Goal: Transaction & Acquisition: Purchase product/service

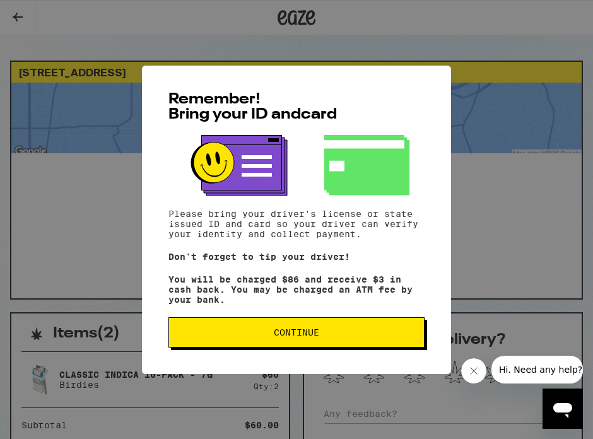
click at [256, 331] on button "Continue" at bounding box center [296, 332] width 256 height 30
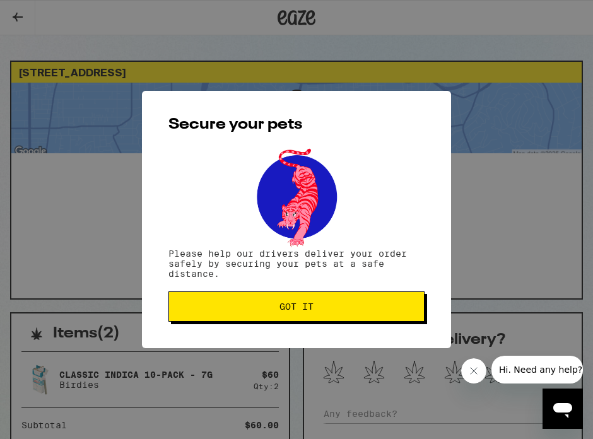
click at [242, 322] on button "Got it" at bounding box center [296, 306] width 256 height 30
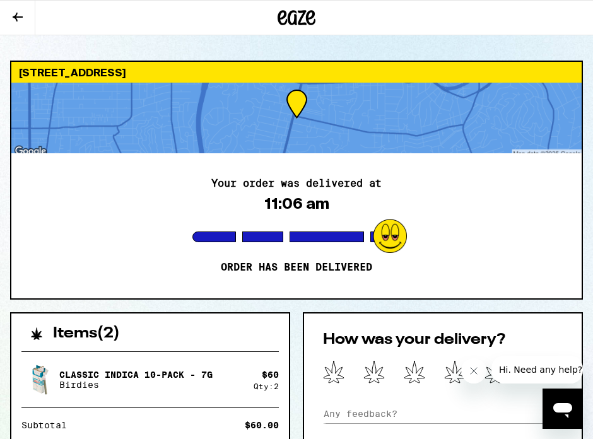
click at [20, 22] on icon at bounding box center [17, 16] width 15 height 15
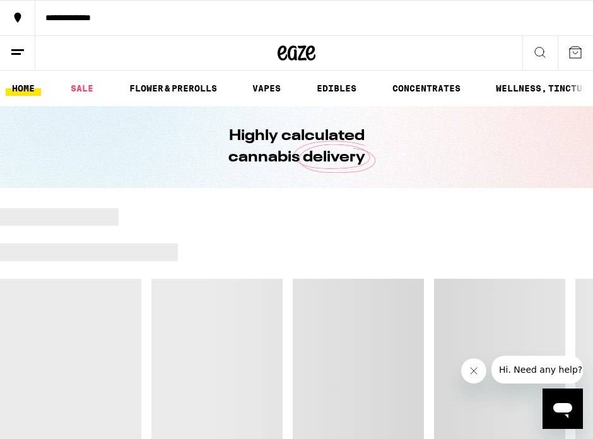
click at [93, 20] on div "**********" at bounding box center [314, 17] width 558 height 9
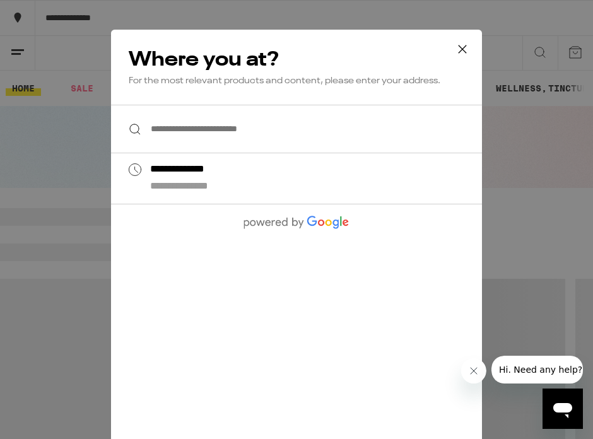
click at [177, 135] on input "**********" at bounding box center [296, 129] width 371 height 49
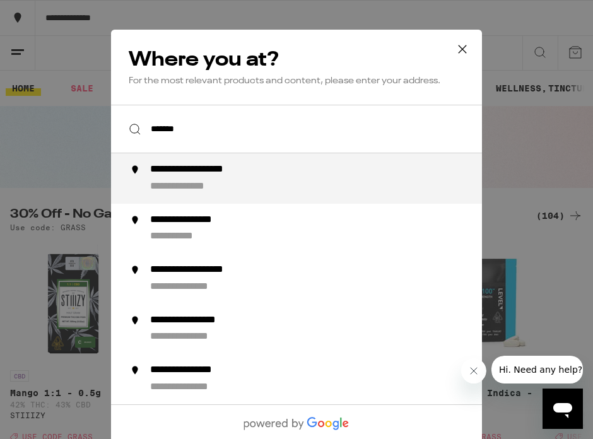
click at [229, 173] on div "**********" at bounding box center [212, 169] width 124 height 13
type input "**********"
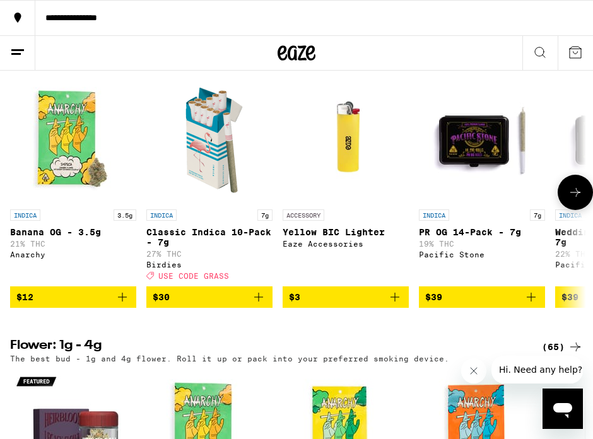
scroll to position [1035, 0]
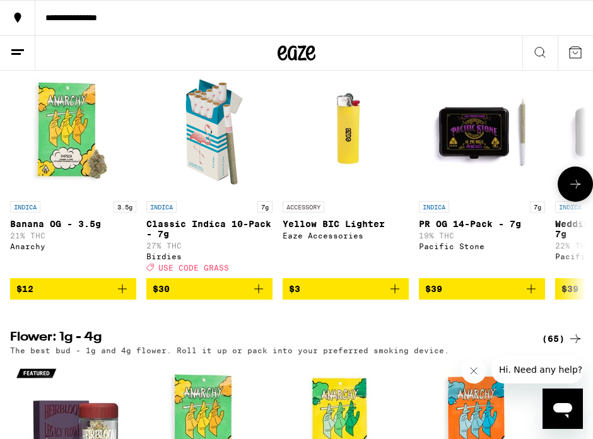
click at [261, 297] on icon "Add to bag" at bounding box center [258, 288] width 15 height 15
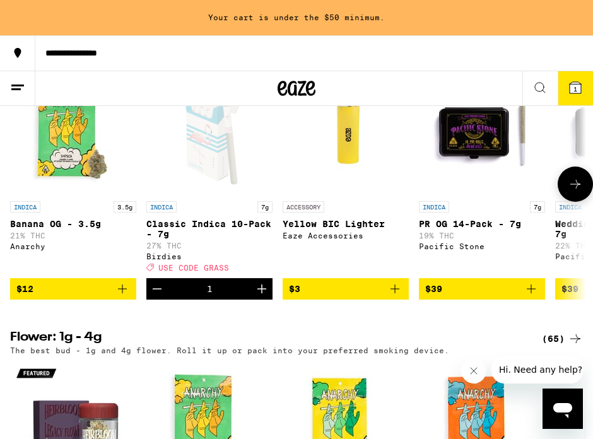
click at [261, 297] on icon "Increment" at bounding box center [261, 288] width 15 height 15
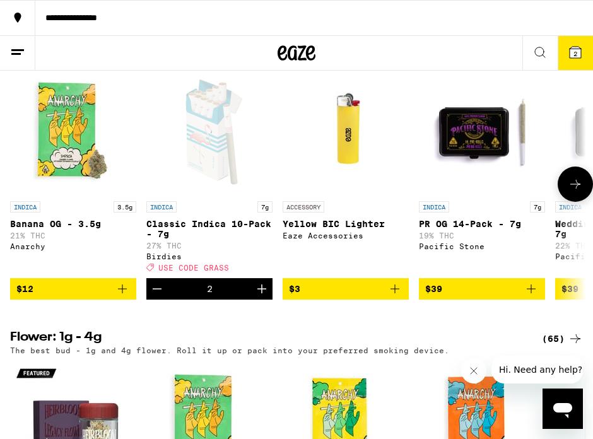
click at [122, 293] on icon "Add to bag" at bounding box center [122, 289] width 9 height 9
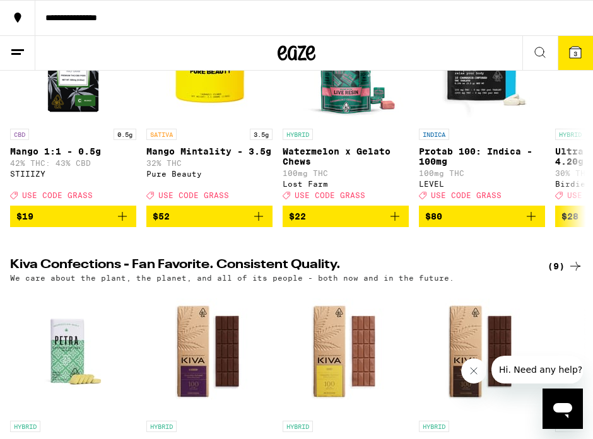
scroll to position [175, 0]
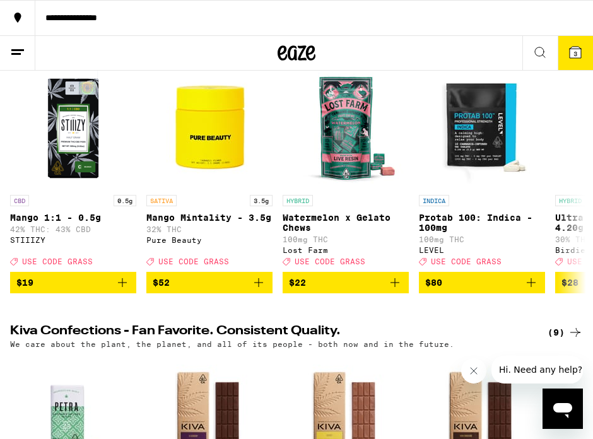
click at [573, 45] on icon at bounding box center [575, 52] width 15 height 15
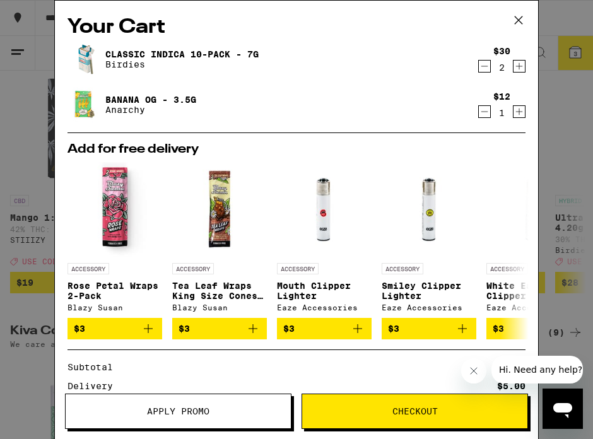
click at [25, 177] on div "Your Cart Classic Indica 10-Pack - 7g Birdies $30 2 Banana OG - 3.5g Anarchy $1…" at bounding box center [296, 219] width 593 height 439
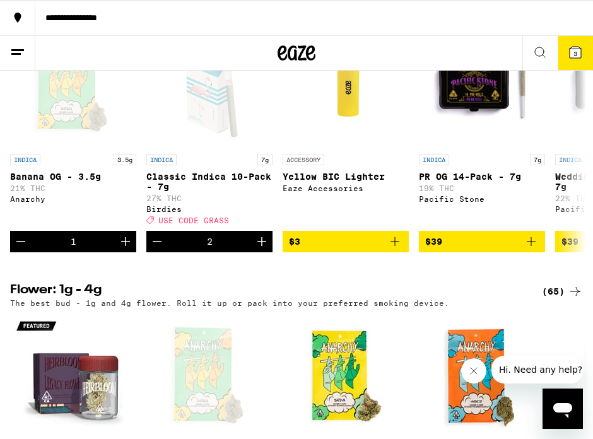
click at [578, 55] on icon at bounding box center [575, 52] width 11 height 11
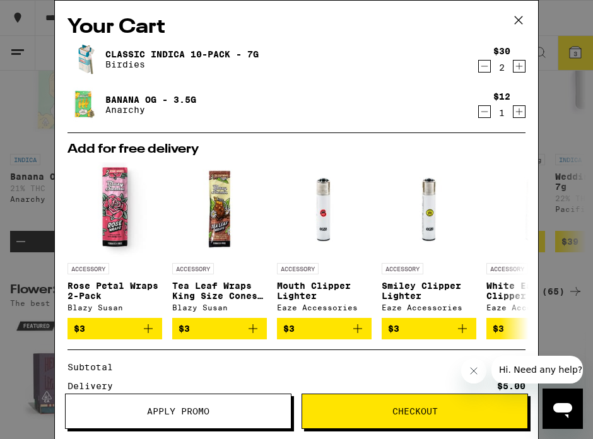
click at [223, 404] on button "Apply Promo" at bounding box center [178, 411] width 226 height 35
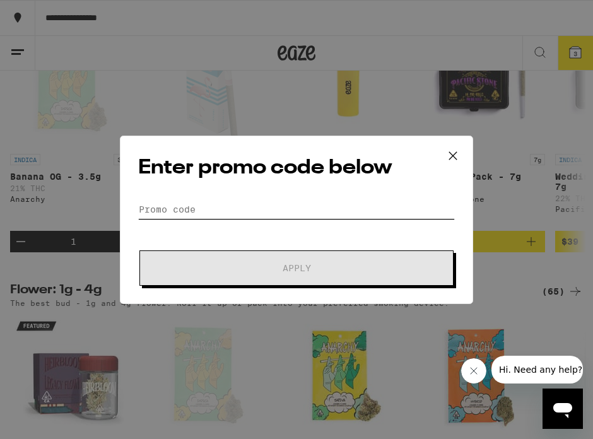
click at [196, 214] on input "Promo Code" at bounding box center [296, 209] width 317 height 19
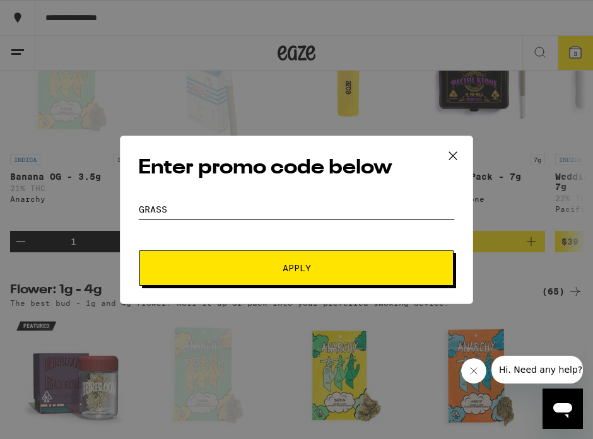
type input "GRASS"
click at [226, 247] on form "Promo Code GRASS Apply" at bounding box center [296, 243] width 317 height 86
click at [226, 274] on button "Apply" at bounding box center [296, 267] width 314 height 35
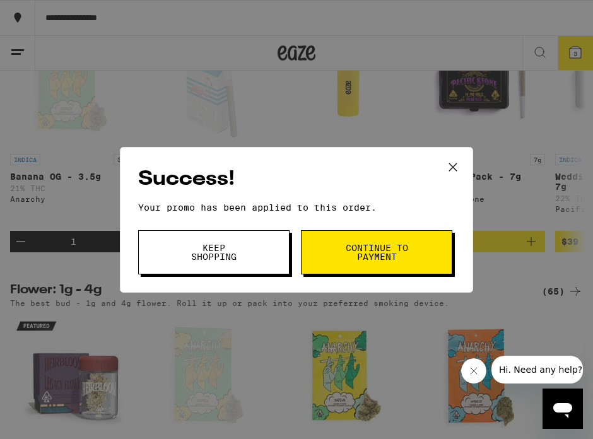
click at [352, 253] on span "Continue to payment" at bounding box center [376, 253] width 64 height 18
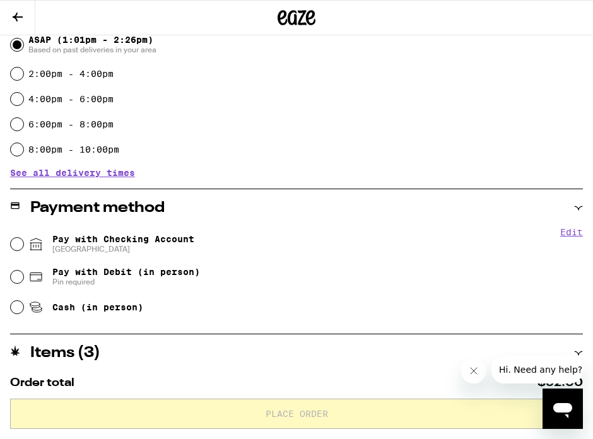
scroll to position [369, 0]
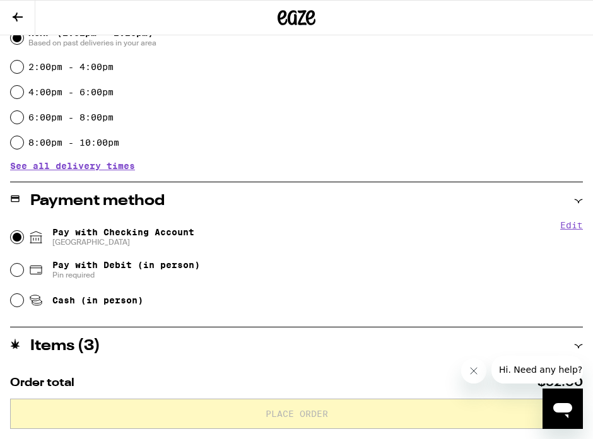
click at [16, 238] on input "Pay with Checking Account CHASE COLLEGE" at bounding box center [17, 237] width 13 height 13
radio input "true"
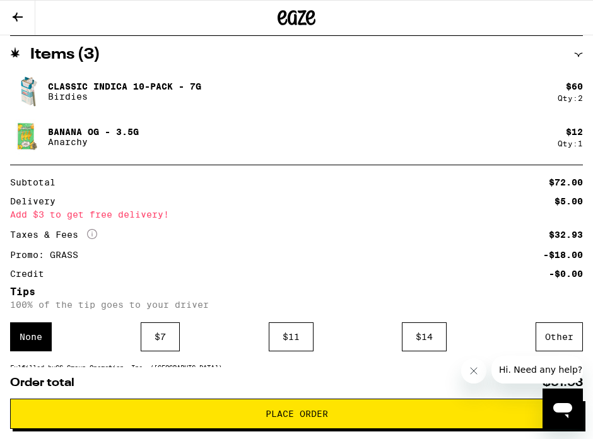
scroll to position [770, 0]
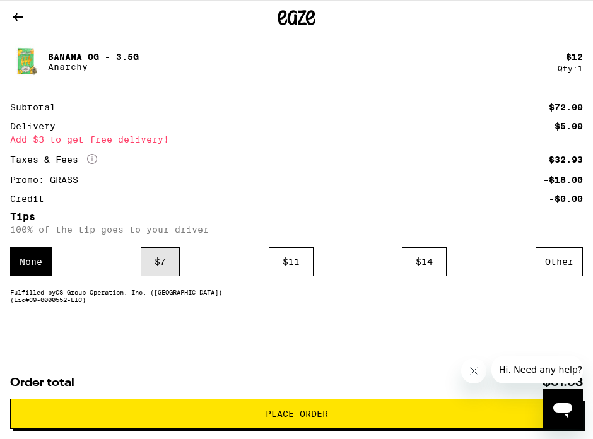
click at [160, 266] on div "$ 7" at bounding box center [160, 261] width 39 height 29
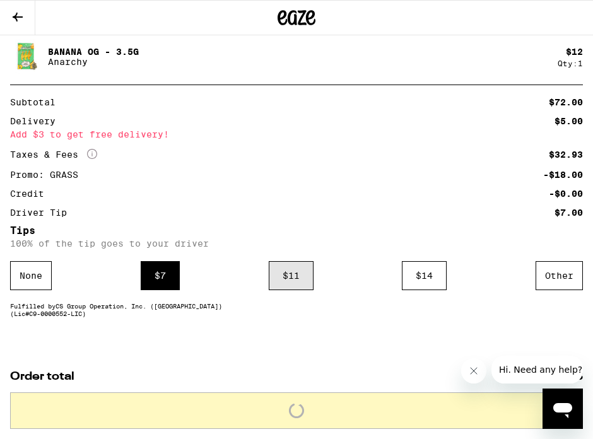
click at [284, 287] on div "$ 11" at bounding box center [291, 275] width 45 height 29
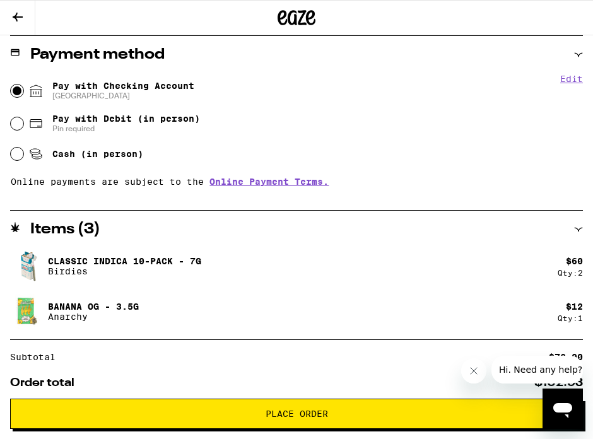
scroll to position [789, 0]
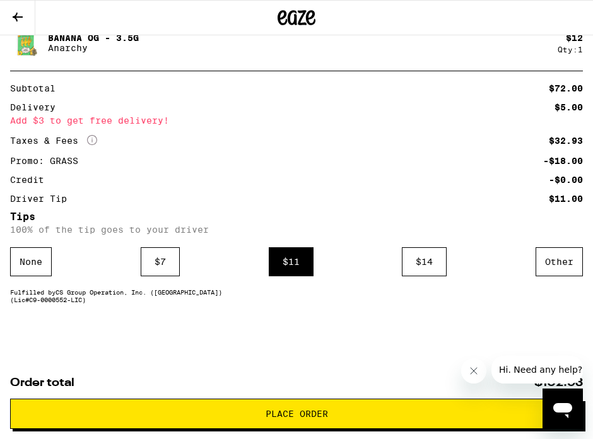
click at [243, 414] on span "Place Order" at bounding box center [296, 413] width 551 height 9
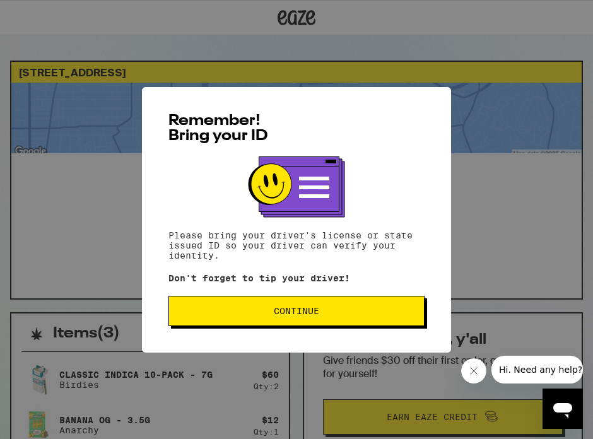
click at [288, 314] on span "Continue" at bounding box center [296, 311] width 45 height 9
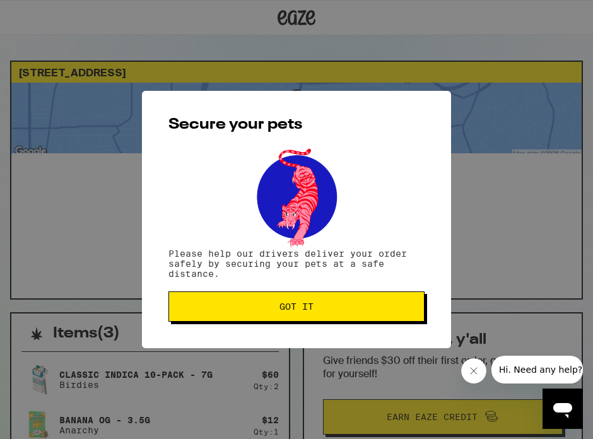
click at [288, 314] on button "Got it" at bounding box center [296, 306] width 256 height 30
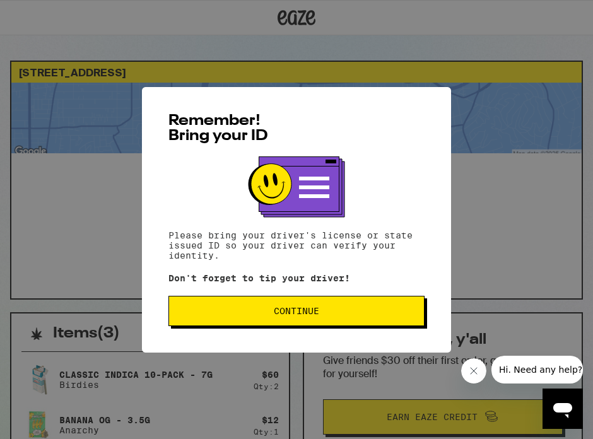
click at [281, 308] on span "Continue" at bounding box center [296, 311] width 45 height 9
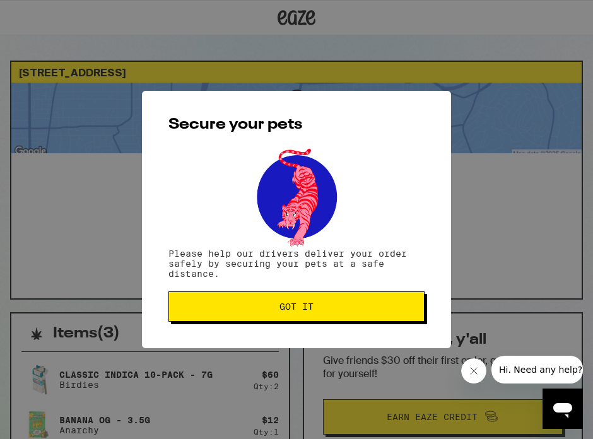
click at [276, 310] on span "Got it" at bounding box center [296, 306] width 235 height 9
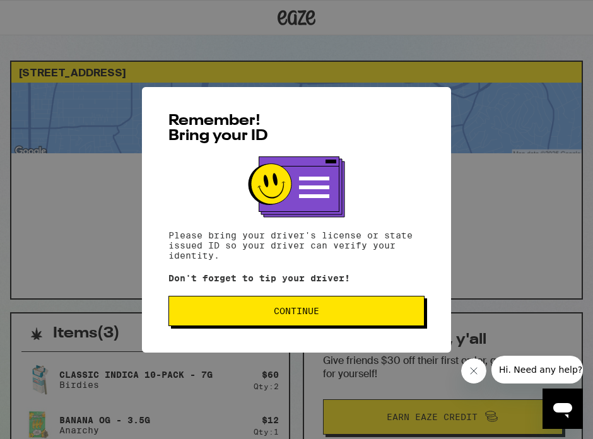
click at [286, 305] on button "Continue" at bounding box center [296, 311] width 256 height 30
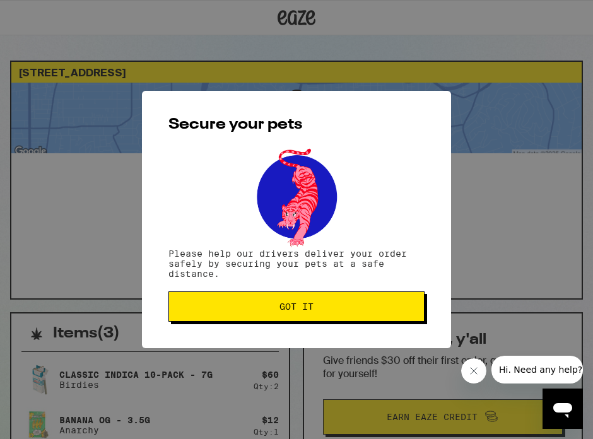
click at [286, 305] on span "Got it" at bounding box center [296, 306] width 34 height 9
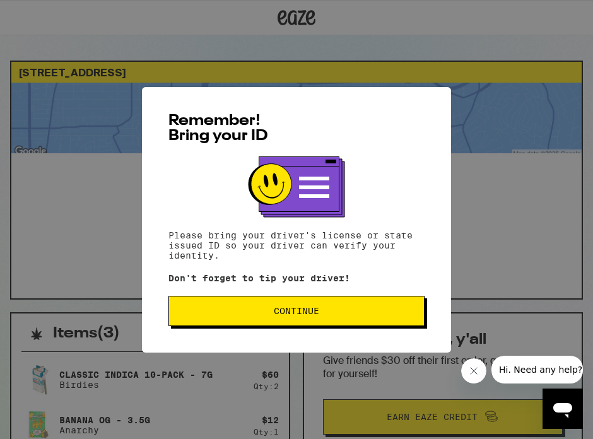
click at [285, 305] on button "Continue" at bounding box center [296, 311] width 256 height 30
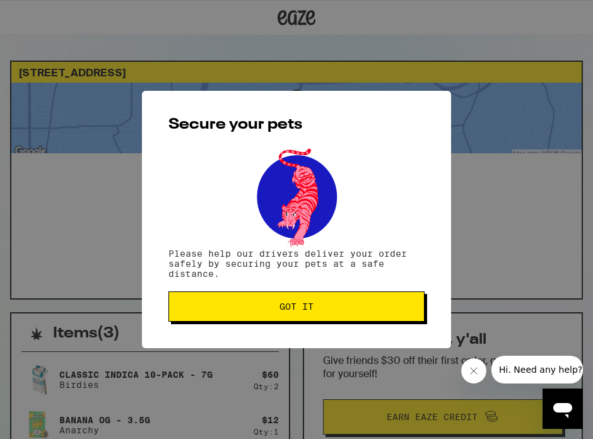
click at [285, 311] on span "Got it" at bounding box center [296, 306] width 34 height 9
